Goal: Find contact information: Find contact information

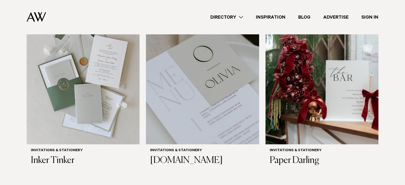
scroll to position [203, 0]
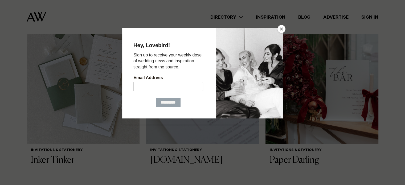
click at [280, 30] on button "Close" at bounding box center [281, 29] width 8 height 8
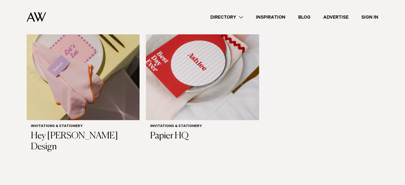
scroll to position [419, 0]
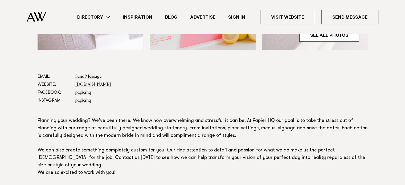
scroll to position [263, 0]
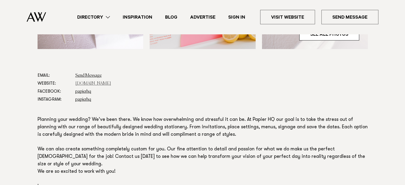
click at [86, 82] on link "papierhq.co.nz" at bounding box center [93, 83] width 36 height 4
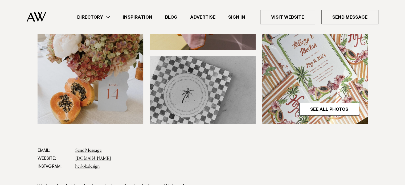
scroll to position [208, 0]
